Goal: Transaction & Acquisition: Purchase product/service

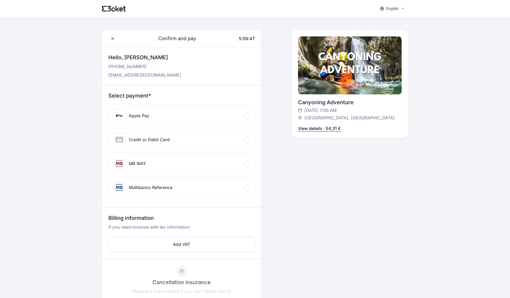
click at [217, 138] on div "Credit or Debit Card" at bounding box center [182, 139] width 146 height 21
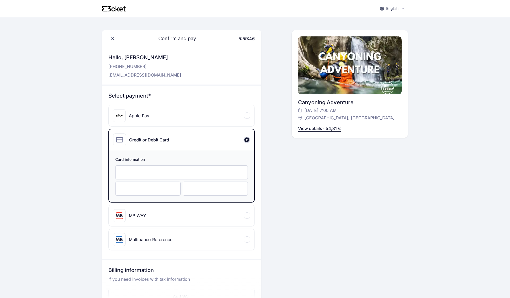
click at [216, 117] on div "Apple Pay" at bounding box center [182, 115] width 146 height 21
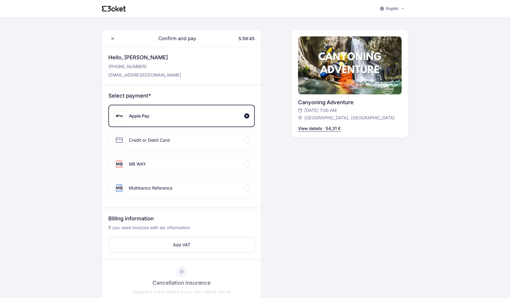
click at [213, 139] on div "Credit or Debit Card" at bounding box center [182, 139] width 146 height 21
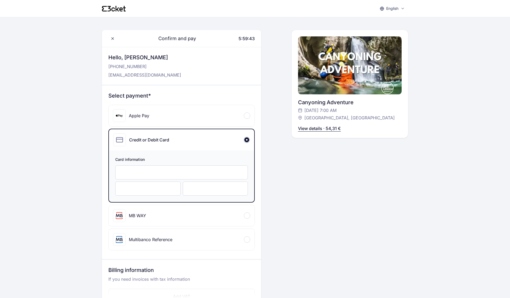
click at [196, 178] on div at bounding box center [181, 172] width 132 height 14
click at [199, 169] on div at bounding box center [181, 172] width 132 height 14
click at [188, 169] on div at bounding box center [181, 172] width 132 height 14
click at [189, 167] on div at bounding box center [181, 172] width 132 height 14
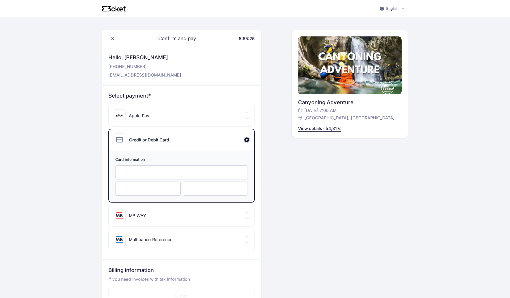
click at [243, 159] on span "Card information" at bounding box center [181, 160] width 132 height 6
click at [217, 163] on div "Card information" at bounding box center [181, 176] width 145 height 52
click at [215, 168] on div at bounding box center [181, 172] width 132 height 14
click at [195, 181] on div "Card information" at bounding box center [181, 176] width 145 height 52
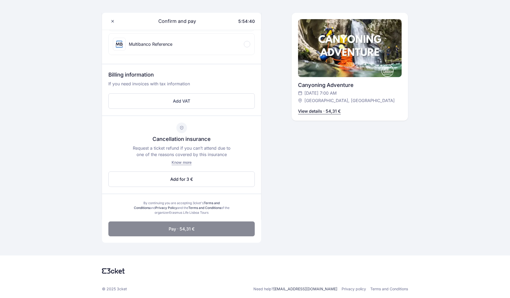
scroll to position [195, 0]
click at [216, 226] on button "Pay · 54,31 €" at bounding box center [181, 228] width 146 height 15
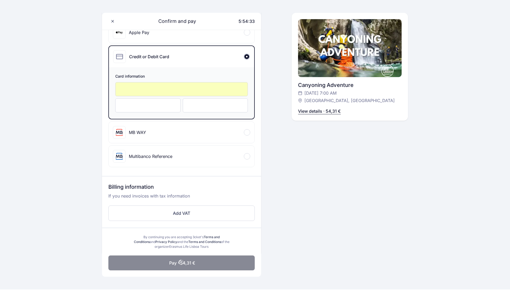
scroll to position [81, 0]
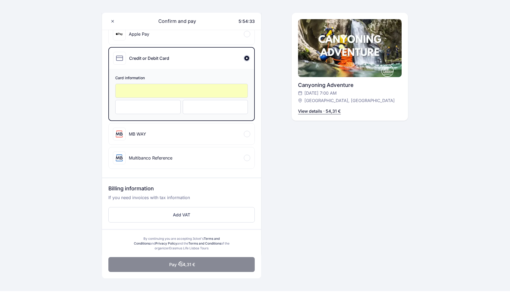
click at [216, 226] on div "Billing information If you need invoices with tax information Add VAT" at bounding box center [181, 203] width 159 height 50
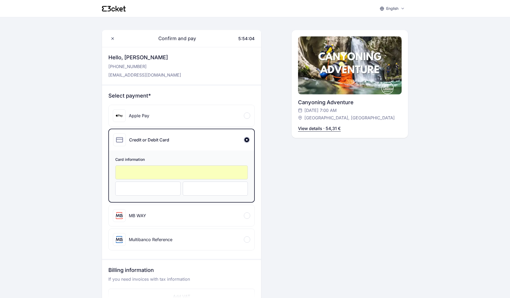
scroll to position [0, 0]
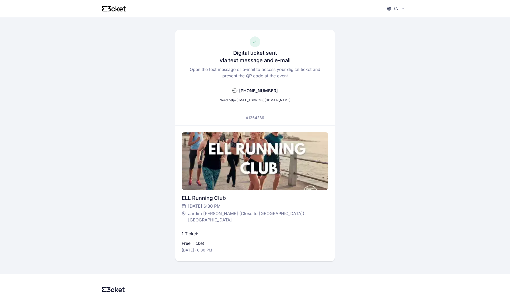
click at [113, 8] on icon at bounding box center [112, 9] width 3 height 4
